Goal: Task Accomplishment & Management: Manage account settings

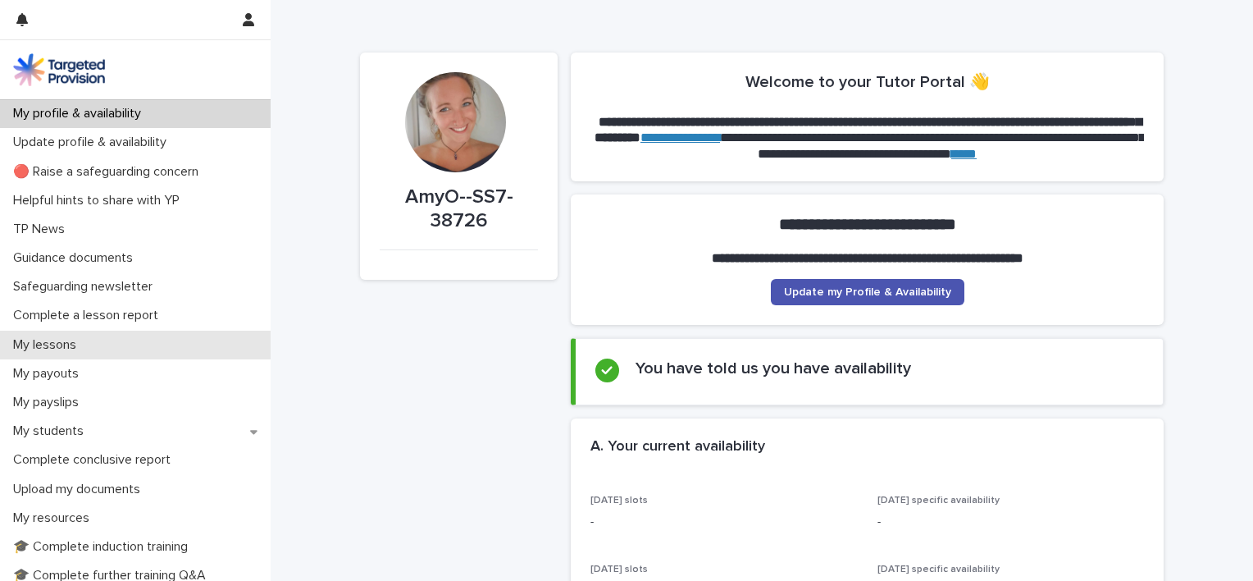
click at [68, 349] on p "My lessons" at bounding box center [48, 345] width 83 height 16
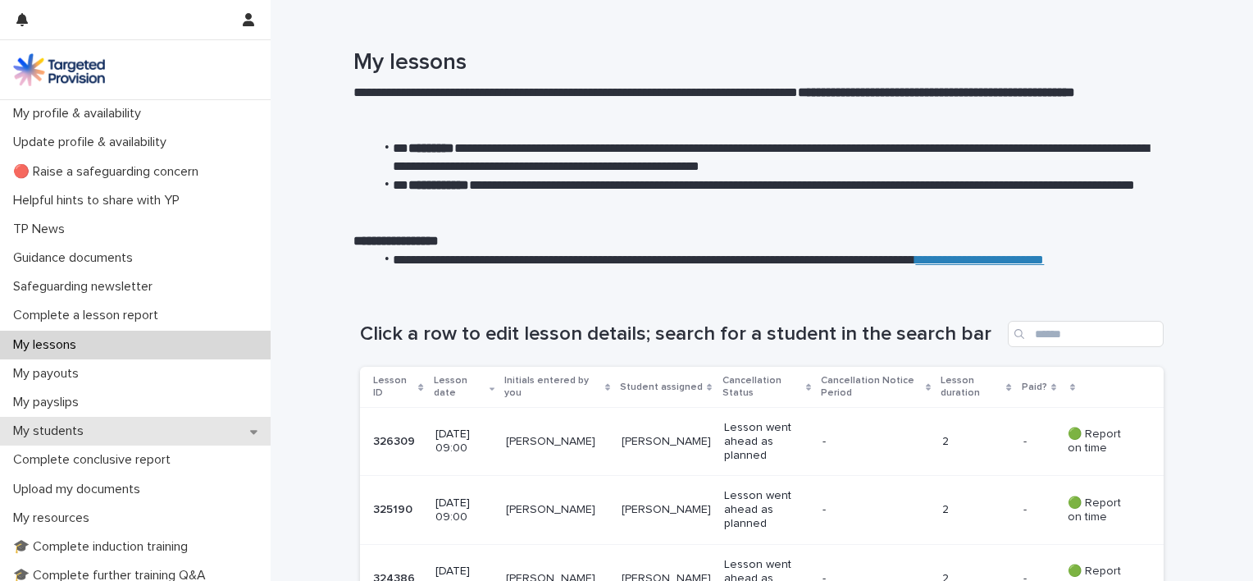
click at [62, 427] on p "My students" at bounding box center [52, 431] width 90 height 16
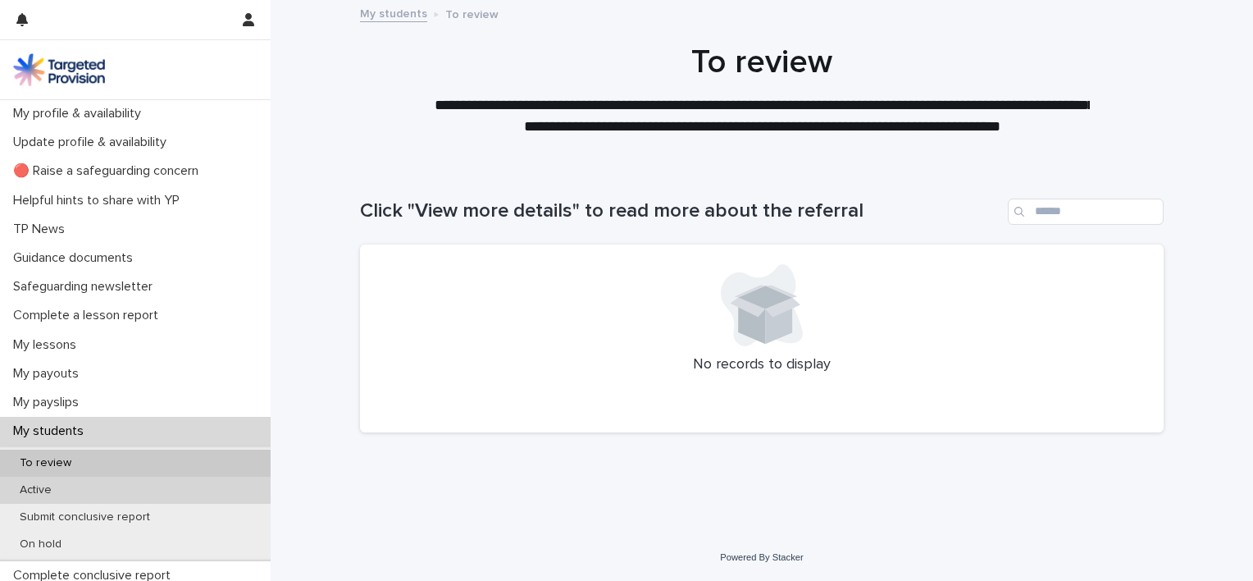
click at [50, 489] on p "Active" at bounding box center [36, 490] width 58 height 14
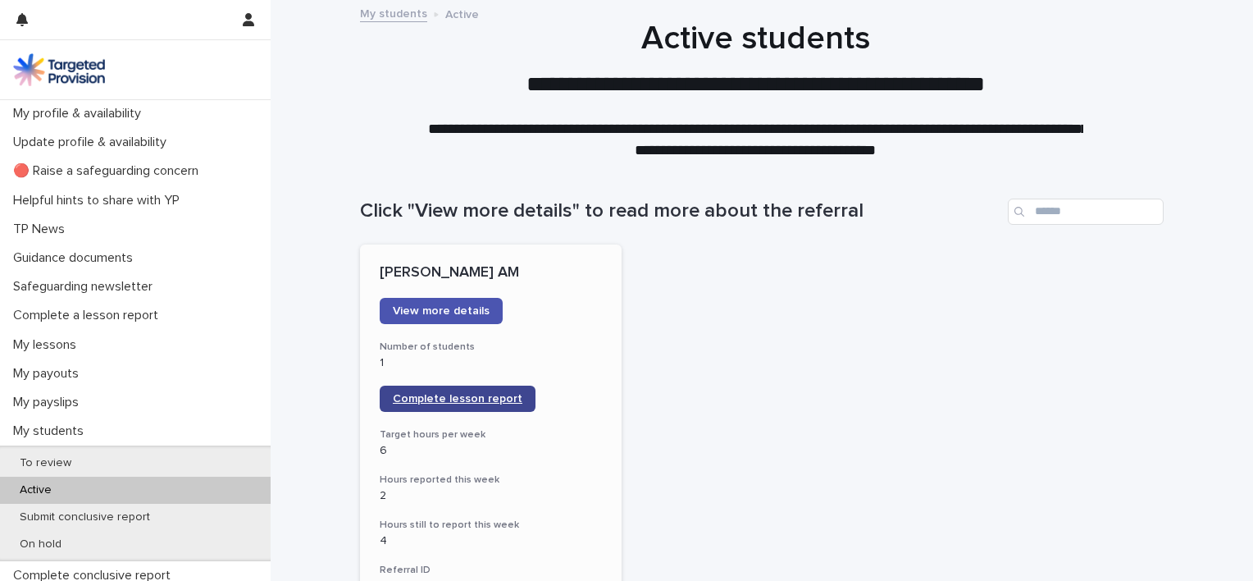
click at [479, 405] on link "Complete lesson report" at bounding box center [458, 399] width 156 height 26
